Goal: Check status: Check status

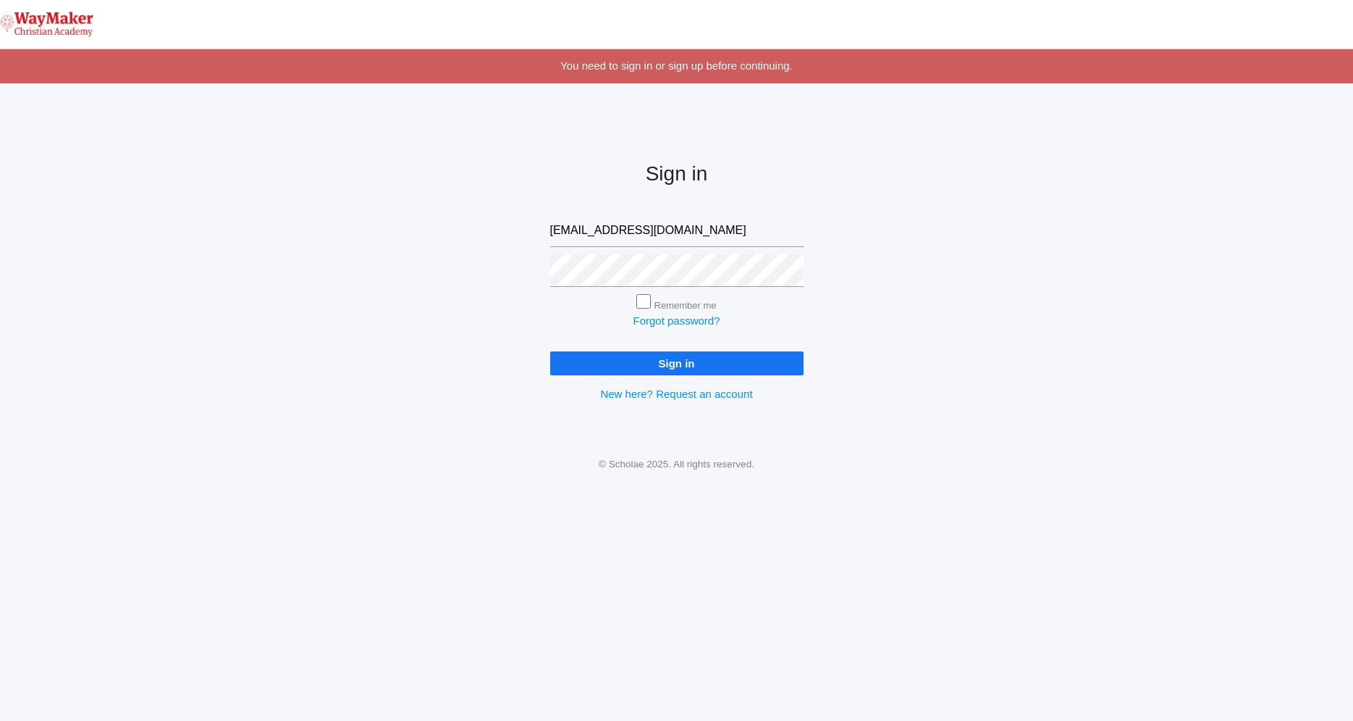
type input "[EMAIL_ADDRESS][DOMAIN_NAME]"
click at [692, 373] on input "Sign in" at bounding box center [676, 363] width 253 height 24
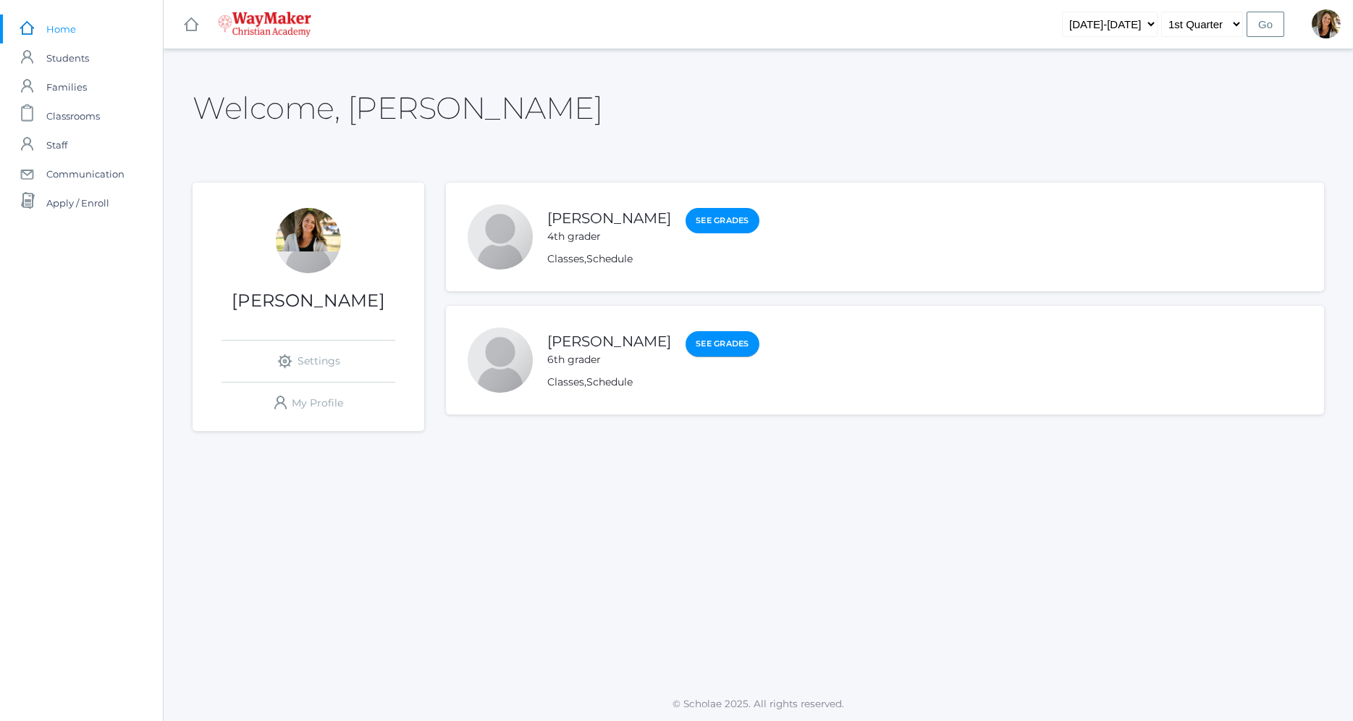
click at [689, 345] on link "See Grades" at bounding box center [723, 344] width 74 height 26
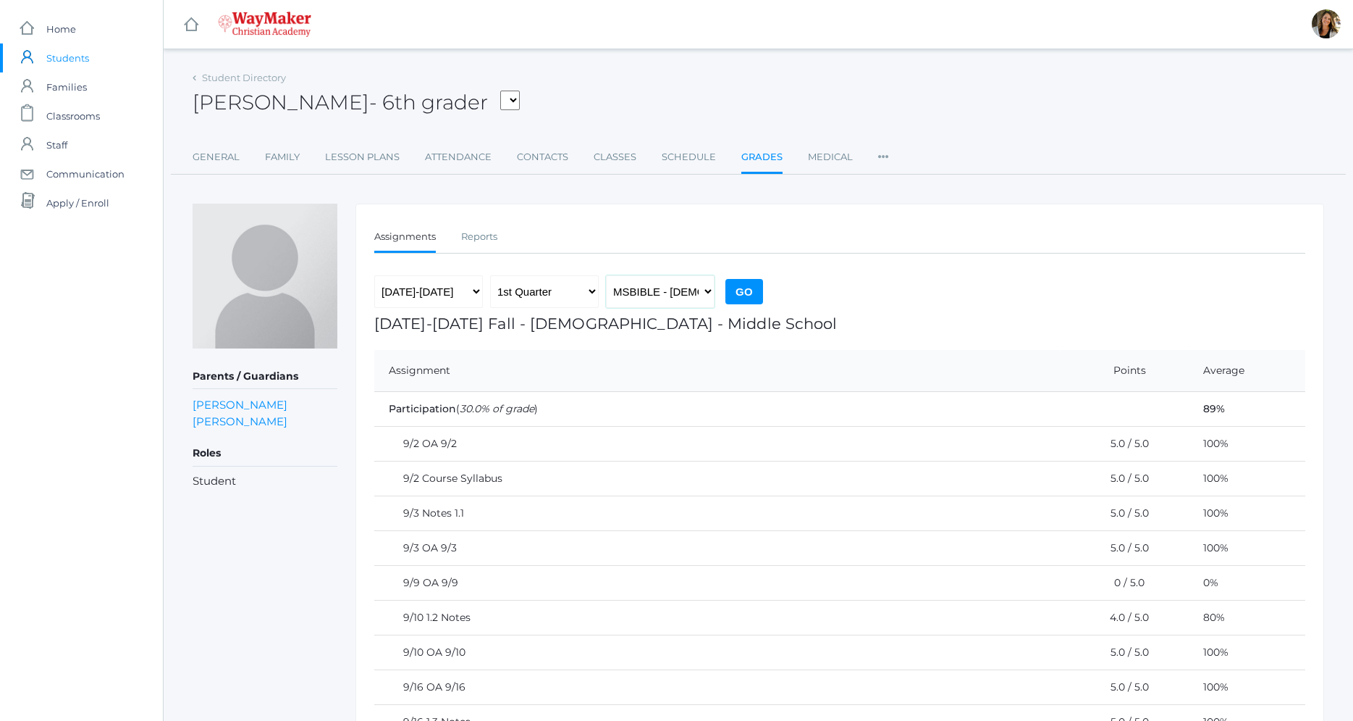
click at [606, 275] on select "MSBIBLE - Bible Middle School THEATER - Drama Middle School SPACE - Earth & Spa…" at bounding box center [660, 291] width 109 height 33
select select "2522"
click option "INTERMATH - Intermediate Math Middle School" at bounding box center [0, 0] width 0 height 0
click at [747, 286] on input "Go" at bounding box center [745, 291] width 38 height 25
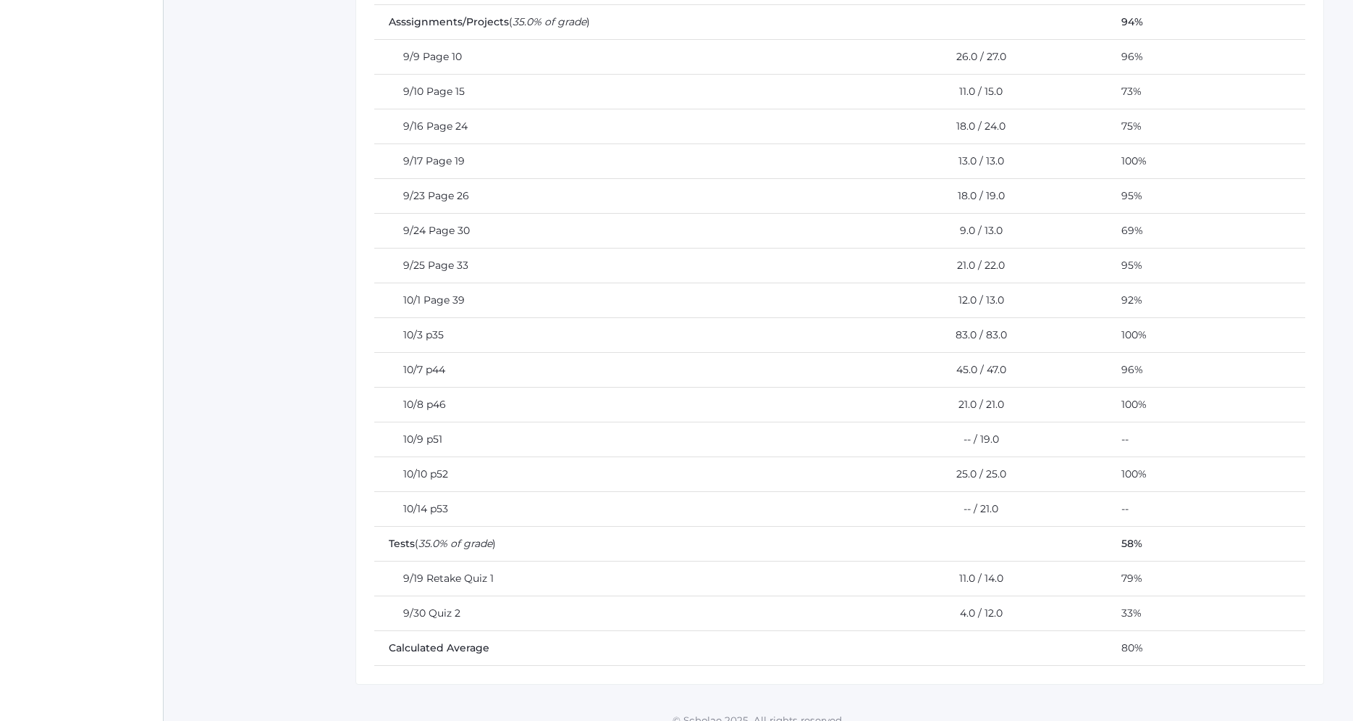
scroll to position [681, 0]
